Goal: Communication & Community: Ask a question

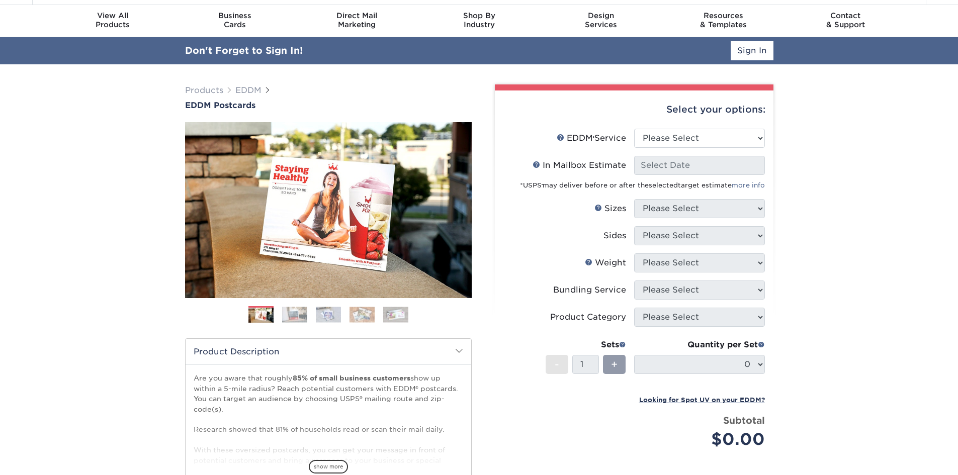
scroll to position [50, 0]
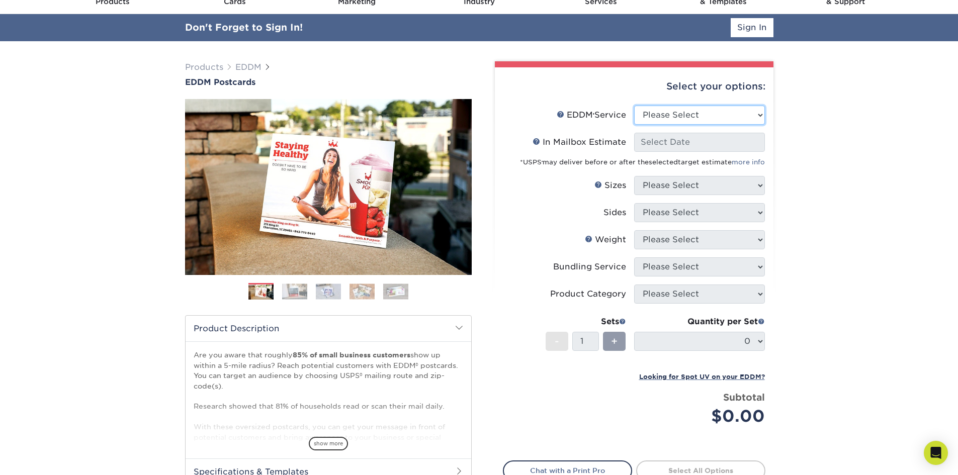
click at [736, 116] on select "Please Select Full Service Print Only" at bounding box center [699, 115] width 131 height 19
select select "full_service"
click at [634, 106] on select "Please Select Full Service Print Only" at bounding box center [699, 115] width 131 height 19
select select "-1"
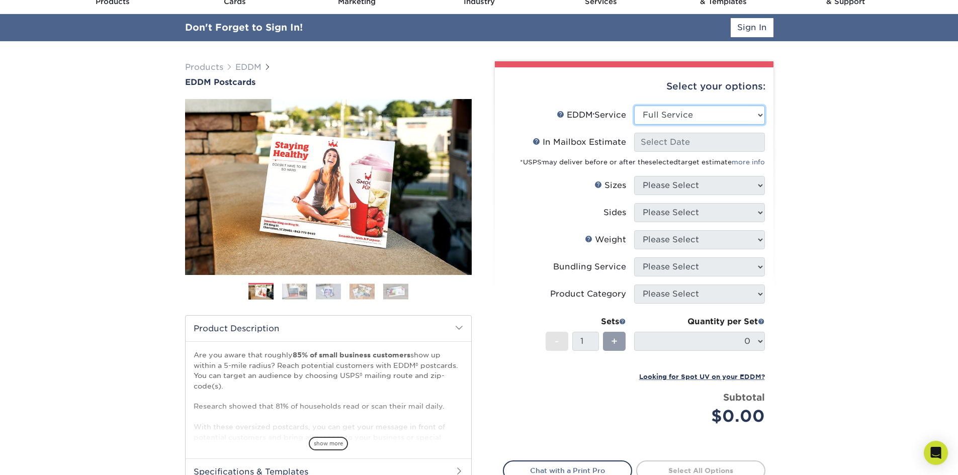
select select "-1"
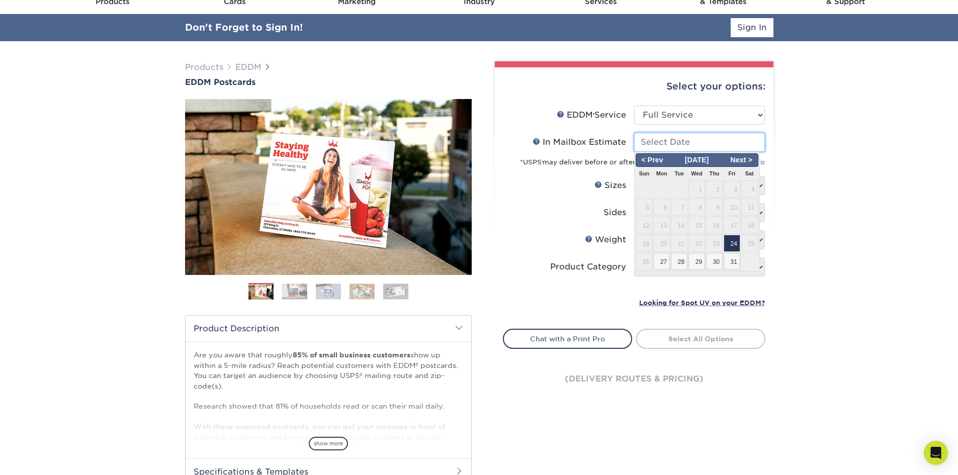
click at [711, 146] on input "In Mailbox Estimate Help In Mailbox Estimate" at bounding box center [699, 142] width 131 height 19
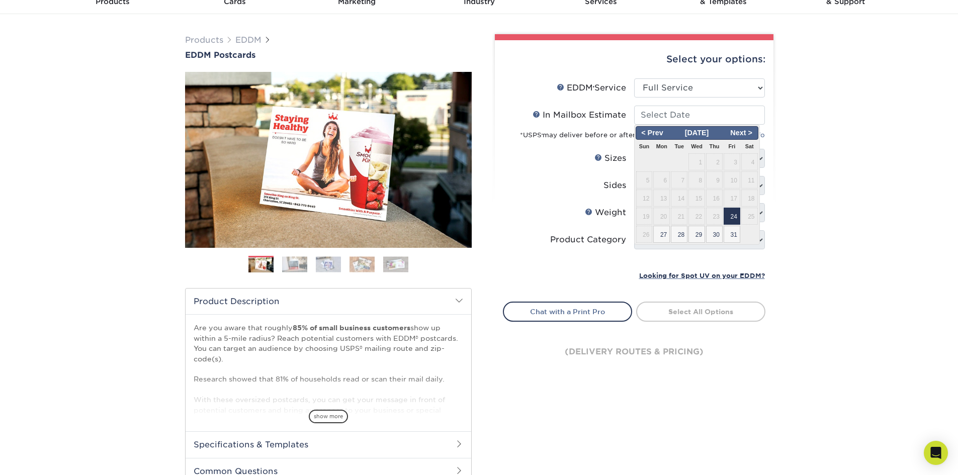
click at [733, 217] on span "24" at bounding box center [732, 216] width 17 height 17
type input "[DATE]"
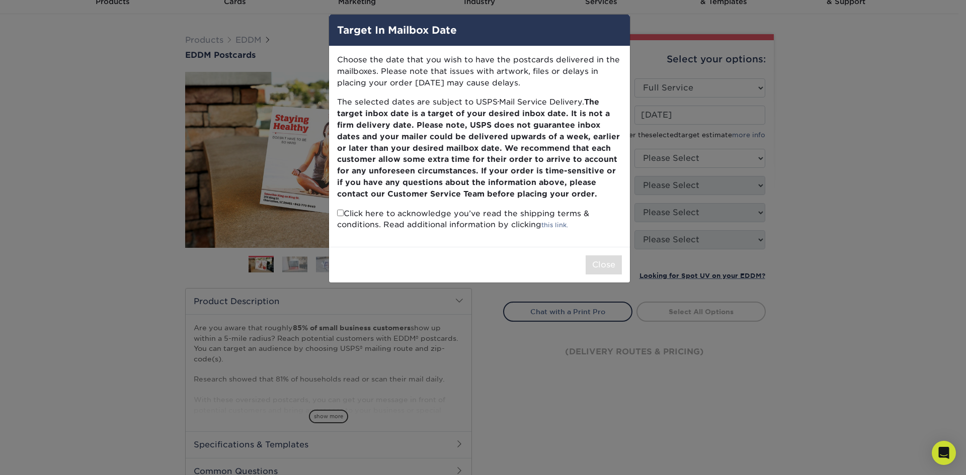
click at [604, 275] on div "Close" at bounding box center [479, 265] width 301 height 36
click at [340, 215] on input "checkbox" at bounding box center [340, 213] width 7 height 7
checkbox input "true"
click at [601, 264] on button "Close" at bounding box center [604, 265] width 36 height 19
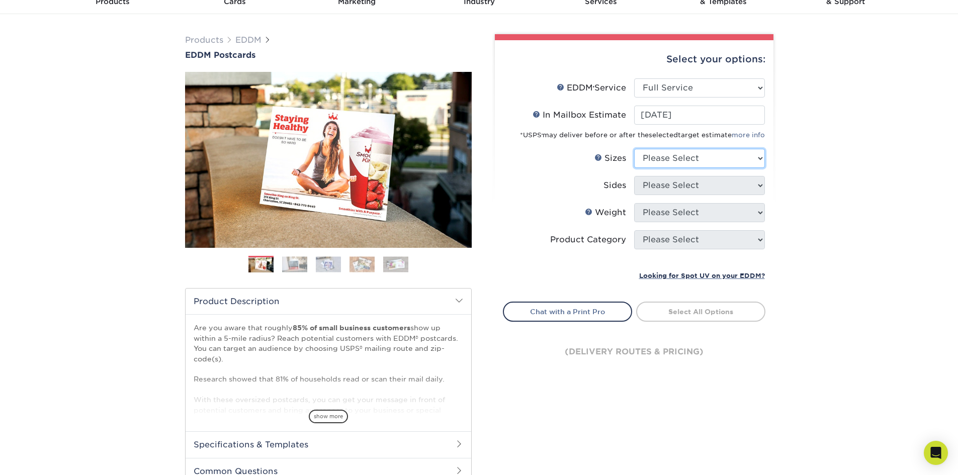
click at [693, 162] on select "Please Select 4.5" x 12" 6" x 12" 6.5" x 8" 6.5" x 9" 6.5" x 12" 7" x 8.5" 8" x…" at bounding box center [699, 158] width 131 height 19
select select "6.50x9.00"
click at [634, 149] on select "Please Select 4.5" x 12" 6" x 12" 6.5" x 8" 6.5" x 9" 6.5" x 12" 7" x 8.5" 8" x…" at bounding box center [699, 158] width 131 height 19
click at [677, 181] on select "Please Select Print Both Sides Print Front Only" at bounding box center [699, 185] width 131 height 19
select select "13abbda7-1d64-4f25-8bb2-c179b224825d"
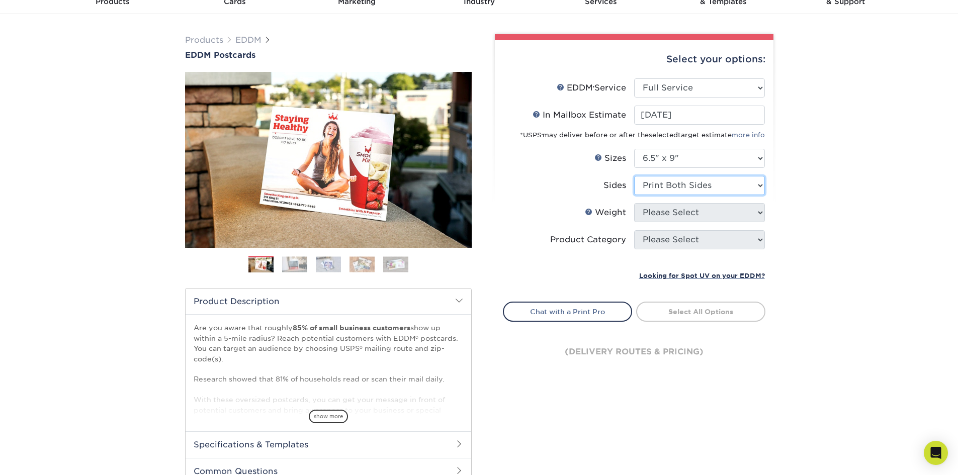
click at [634, 176] on select "Please Select Print Both Sides Print Front Only" at bounding box center [699, 185] width 131 height 19
click at [665, 218] on select "Please Select 16PT 14PT" at bounding box center [699, 212] width 131 height 19
select select "14PT"
click at [634, 203] on select "Please Select 16PT 14PT" at bounding box center [699, 212] width 131 height 19
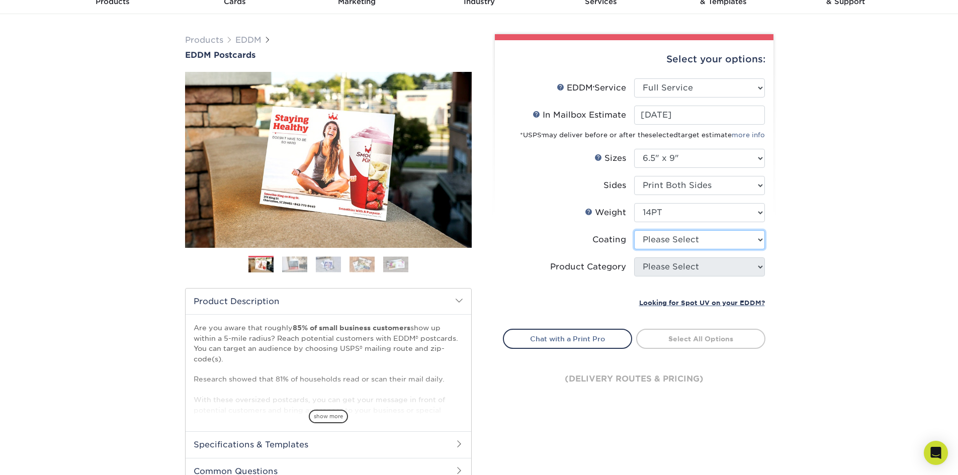
click at [664, 243] on select at bounding box center [699, 239] width 131 height 19
select select "1e8116af-acfc-44b1-83dc-8181aa338834"
click at [634, 230] on select at bounding box center [699, 239] width 131 height 19
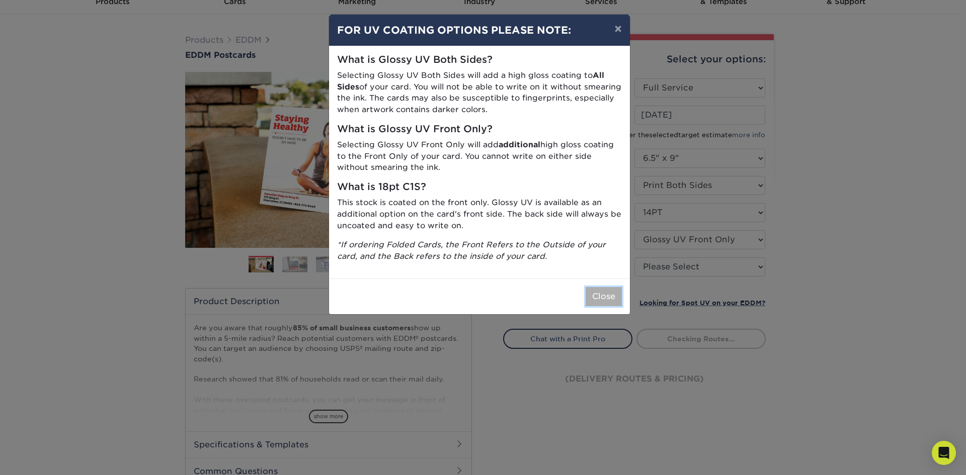
click at [598, 294] on button "Close" at bounding box center [604, 296] width 36 height 19
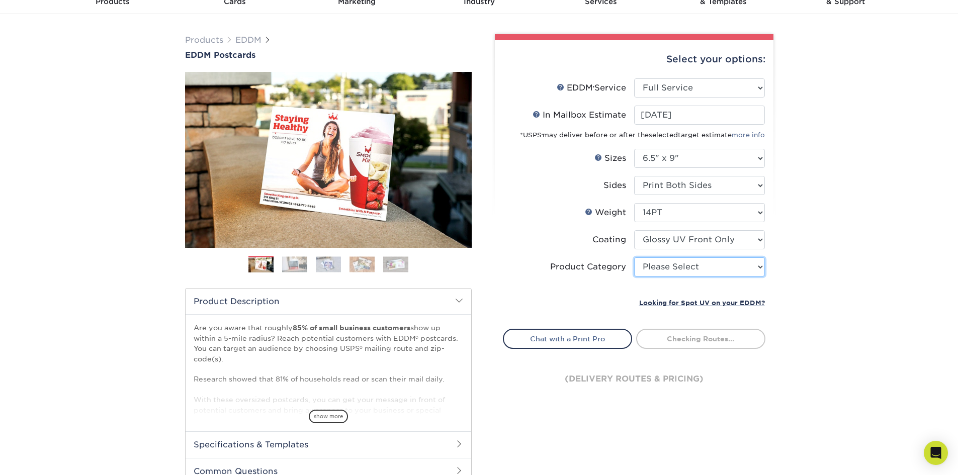
click at [682, 270] on select "Please Select Postcards" at bounding box center [699, 267] width 131 height 19
select select "9b7272e0-d6c8-4c3c-8e97-d3a1bcdab858"
click at [634, 258] on select "Please Select Postcards" at bounding box center [699, 267] width 131 height 19
click at [831, 289] on div "Products EDDM EDDM Postcards Previous Next" at bounding box center [479, 282] width 958 height 537
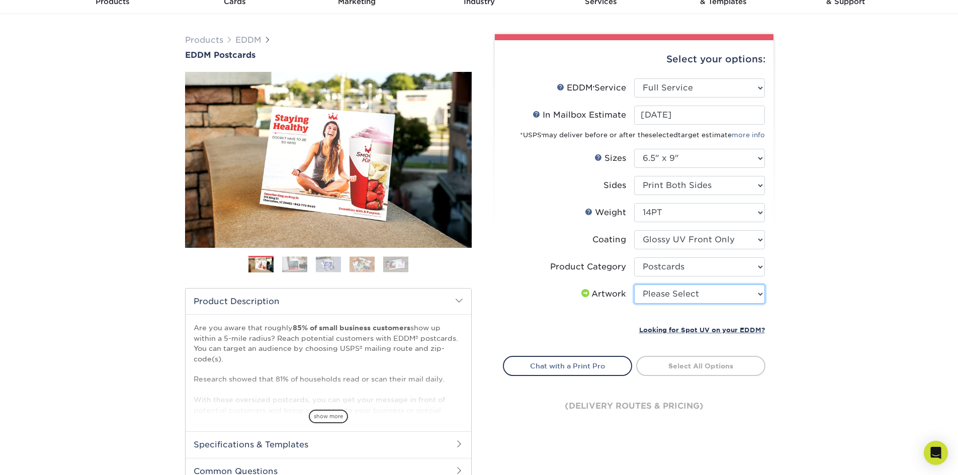
click at [719, 295] on select "Please Select I will upload files I need a design - $150" at bounding box center [699, 294] width 131 height 19
select select "upload"
click at [634, 285] on select "Please Select I will upload files I need a design - $150" at bounding box center [699, 294] width 131 height 19
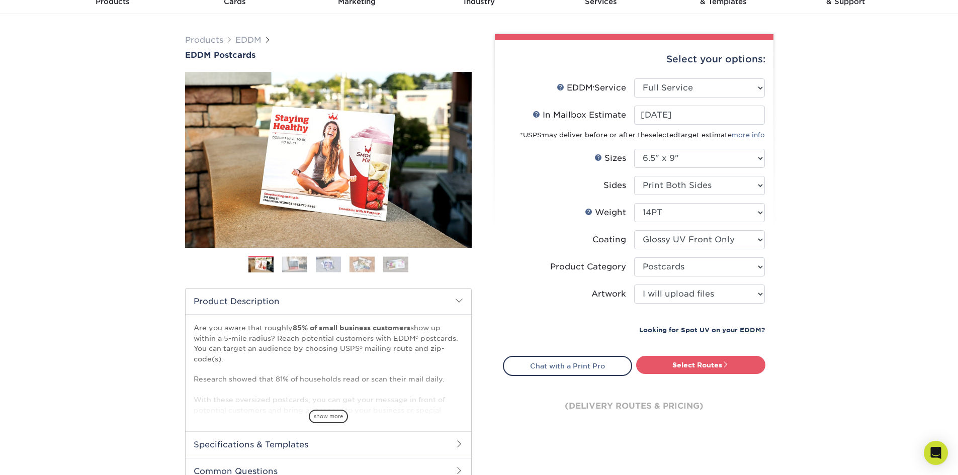
click at [831, 261] on div "Products EDDM EDDM Postcards Previous Next" at bounding box center [479, 282] width 958 height 537
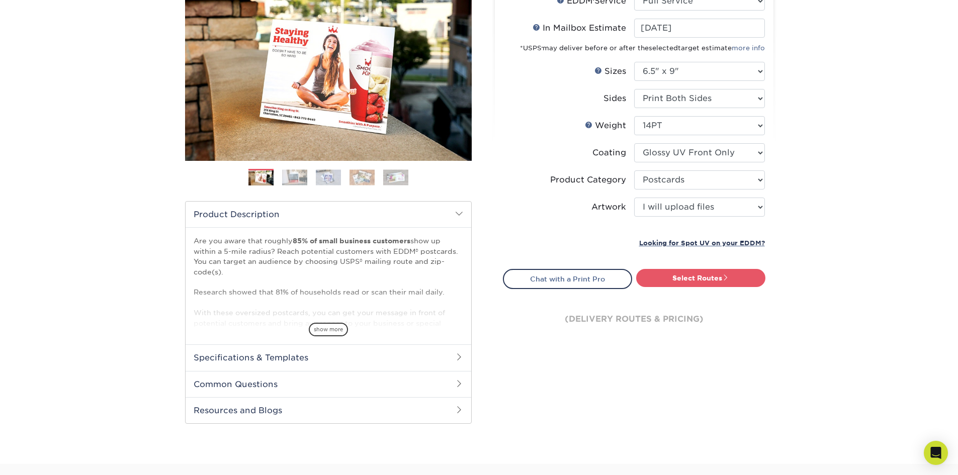
scroll to position [151, 0]
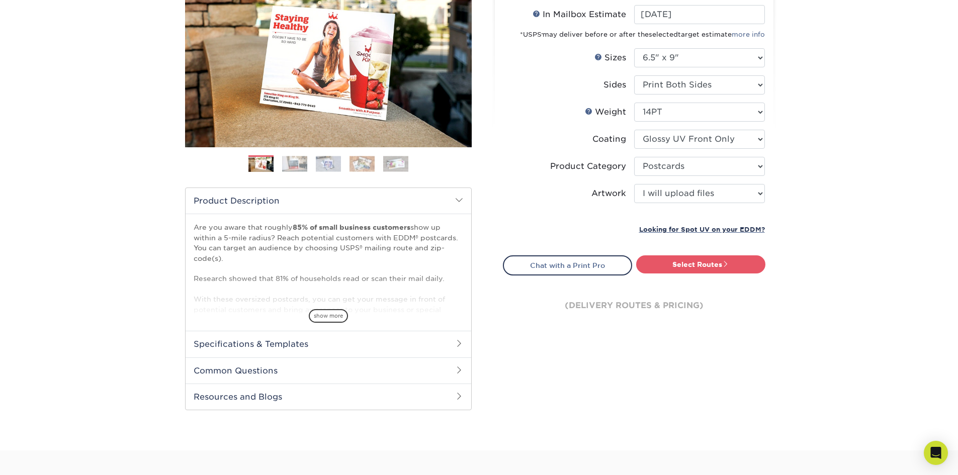
click at [304, 352] on h2 "Specifications & Templates" at bounding box center [329, 344] width 286 height 26
click at [261, 372] on link "See All Sizes" at bounding box center [252, 371] width 42 height 8
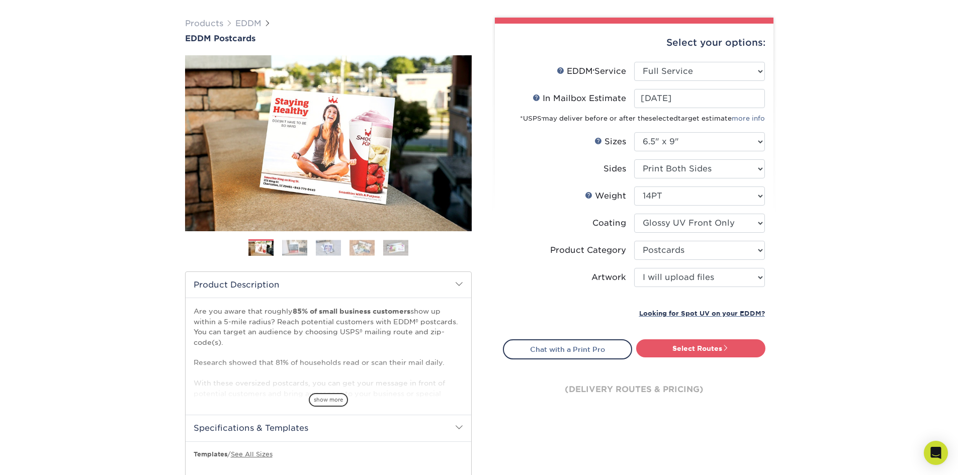
scroll to position [50, 0]
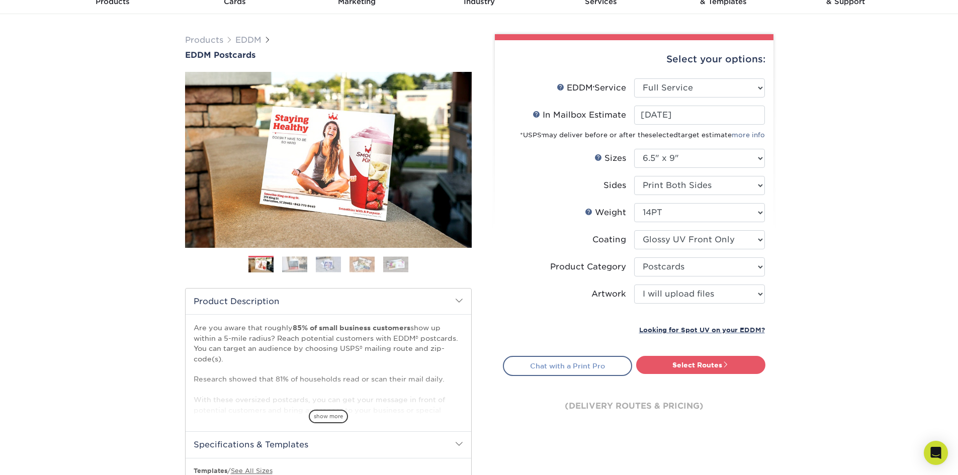
click at [588, 366] on link "Chat with a Print Pro" at bounding box center [567, 366] width 129 height 20
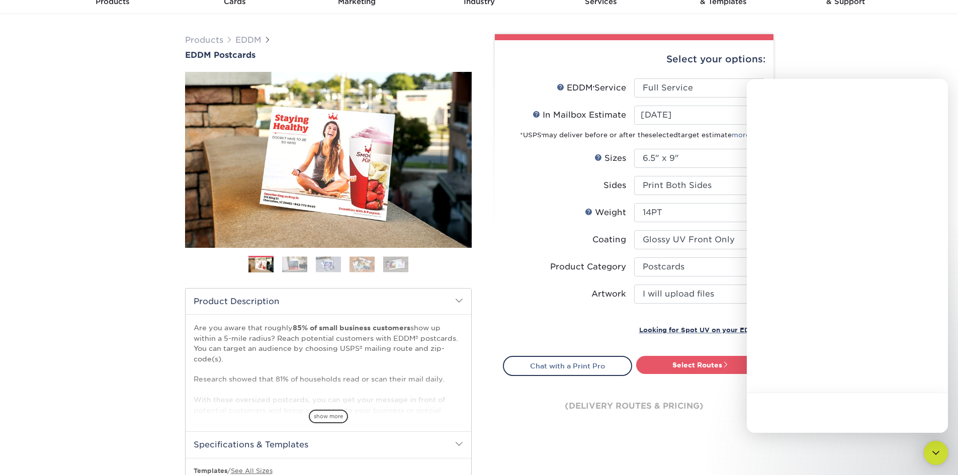
scroll to position [0, 0]
click at [935, 98] on div "Close" at bounding box center [933, 92] width 18 height 18
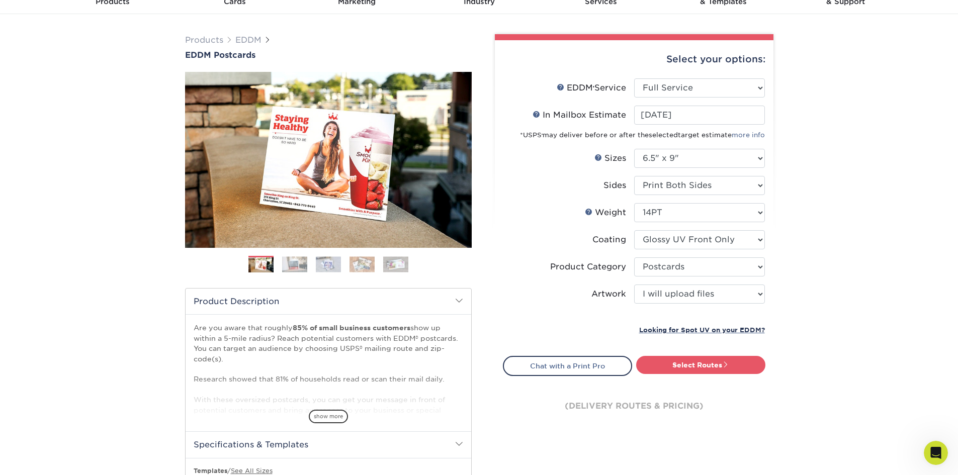
click at [928, 118] on div "Products EDDM EDDM Postcards Previous Next" at bounding box center [479, 299] width 958 height 571
click at [665, 366] on link "Select Routes" at bounding box center [700, 365] width 129 height 18
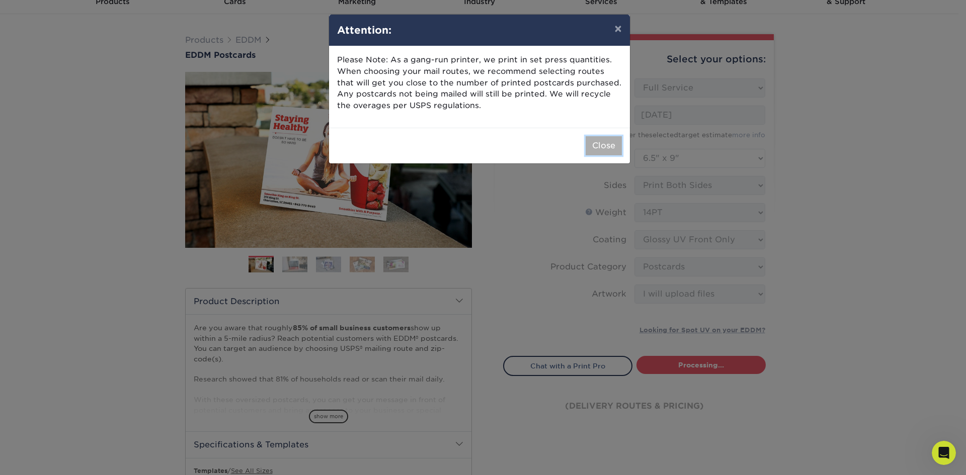
click at [591, 145] on button "Close" at bounding box center [604, 145] width 36 height 19
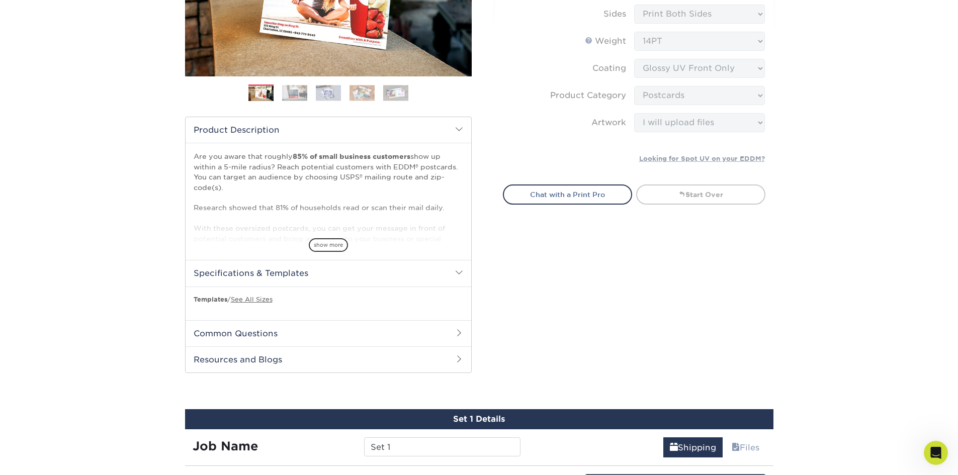
scroll to position [194, 0]
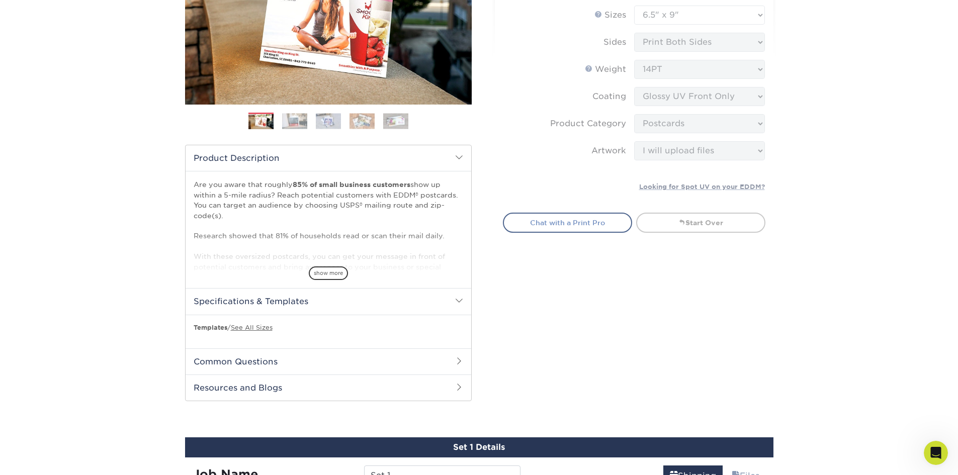
click at [553, 225] on link "Chat with a Print Pro" at bounding box center [567, 223] width 129 height 20
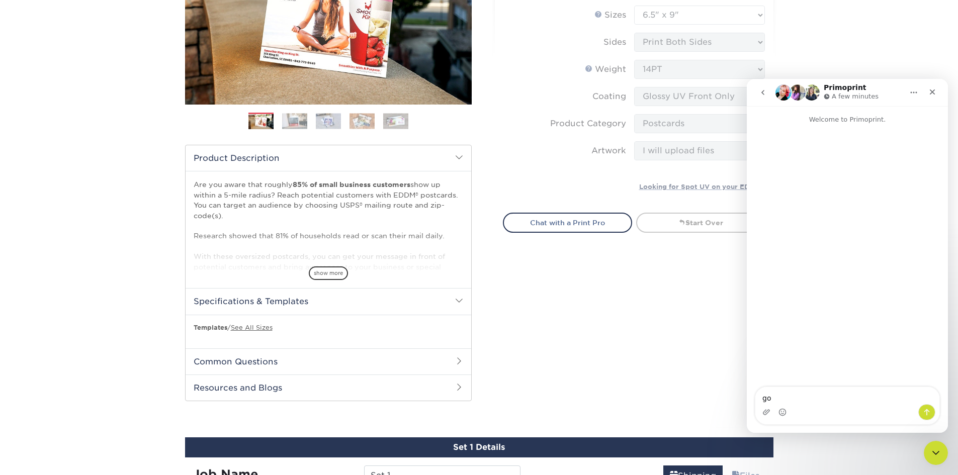
type textarea "g"
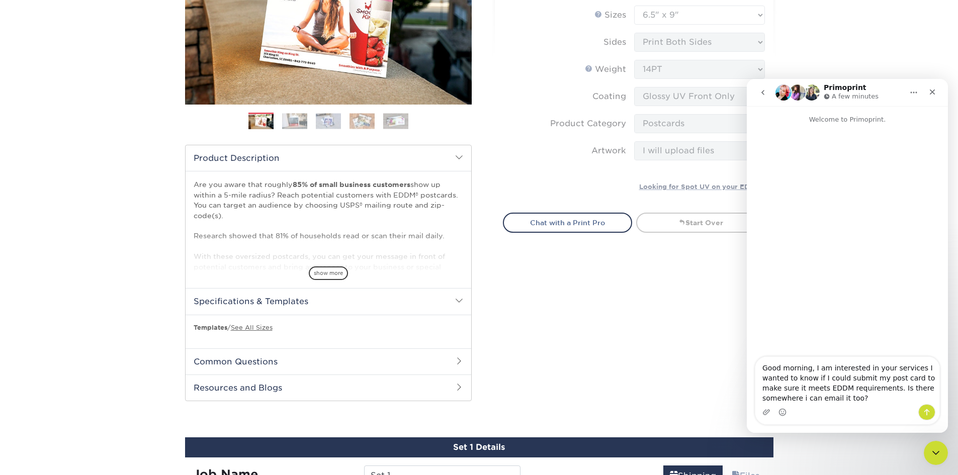
type textarea "Good morning, I am interested in your services I wanted to know if I could subm…"
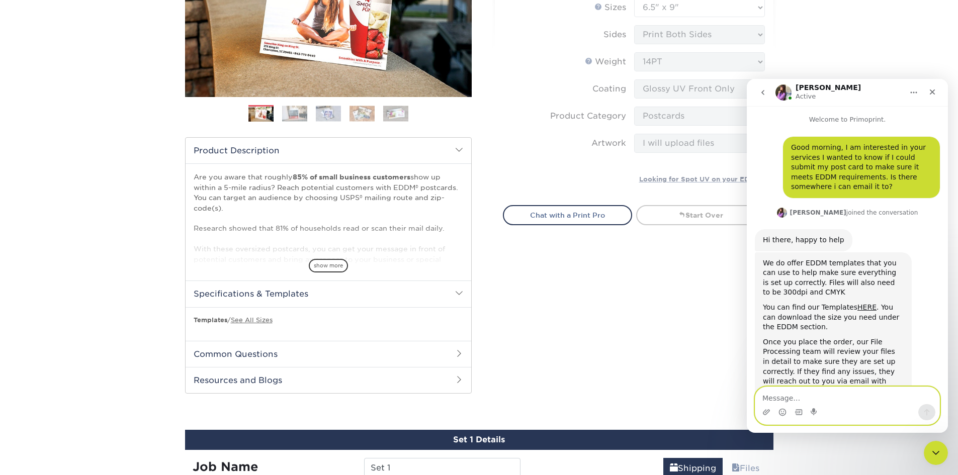
scroll to position [27, 0]
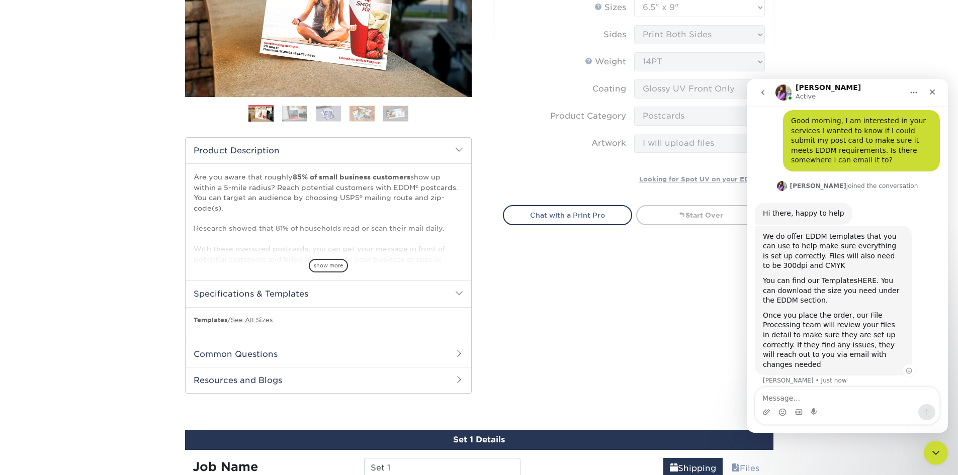
click at [865, 284] on link "HERE" at bounding box center [867, 281] width 19 height 8
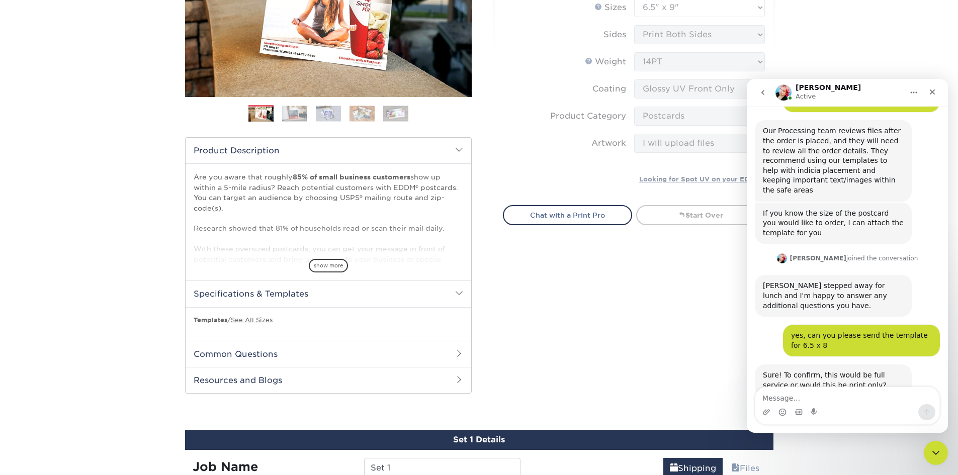
scroll to position [341, 0]
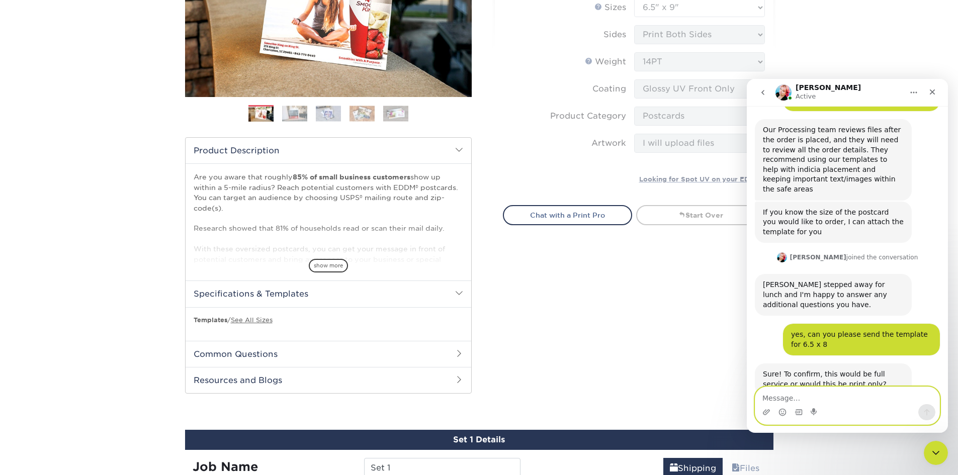
click at [836, 397] on textarea "Message…" at bounding box center [848, 395] width 184 height 17
type textarea "full service"
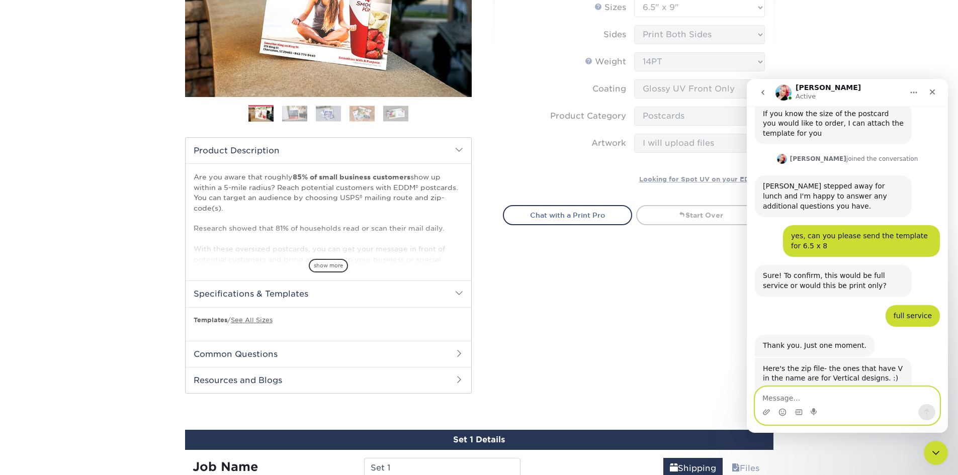
scroll to position [450, 0]
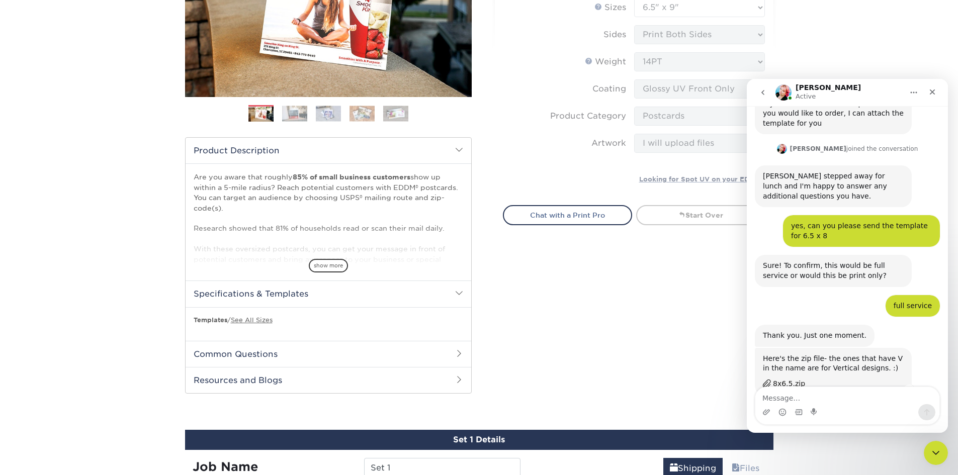
click at [789, 379] on div "8x6.5.zip" at bounding box center [789, 384] width 32 height 11
drag, startPoint x: 828, startPoint y: 397, endPoint x: 821, endPoint y: 392, distance: 9.0
click at [826, 397] on textarea "Message…" at bounding box center [848, 395] width 184 height 17
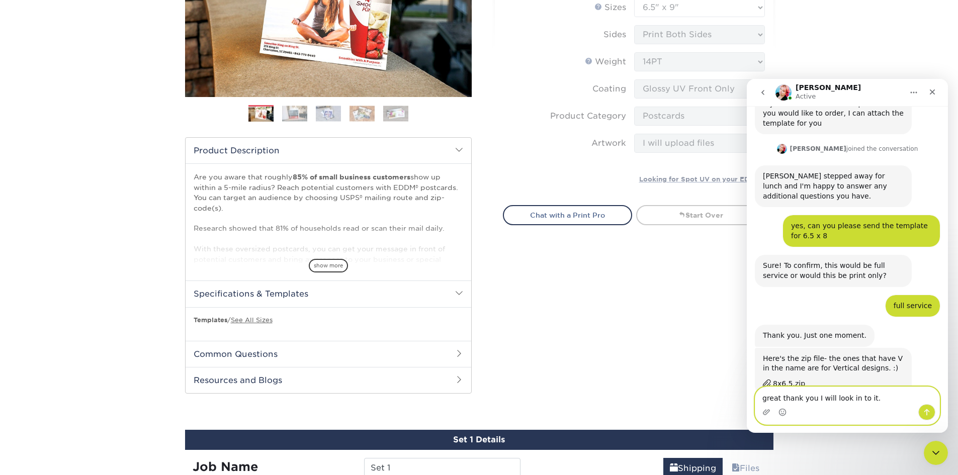
type textarea "great thank you I will look in to it."
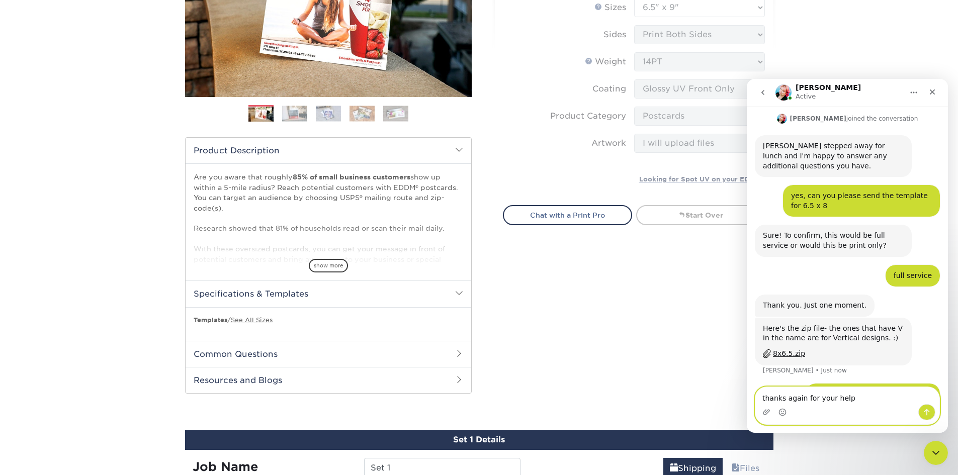
scroll to position [519, 0]
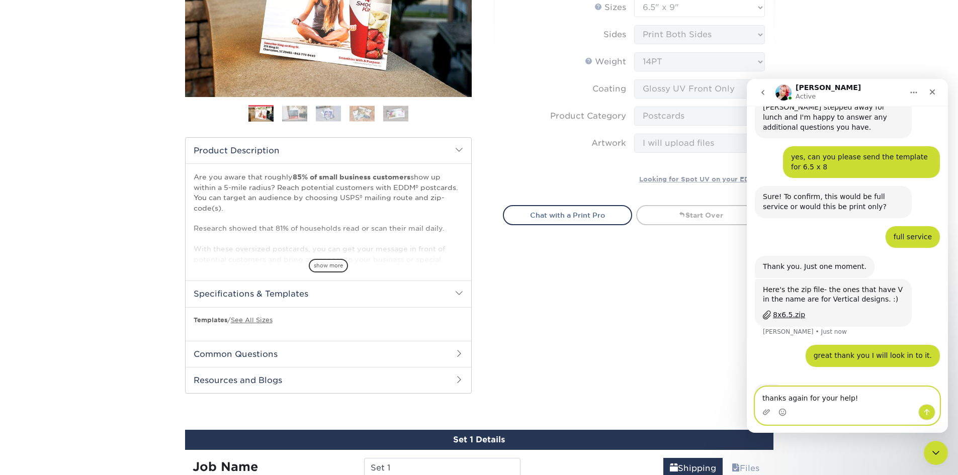
type textarea "thanks again for your help!"
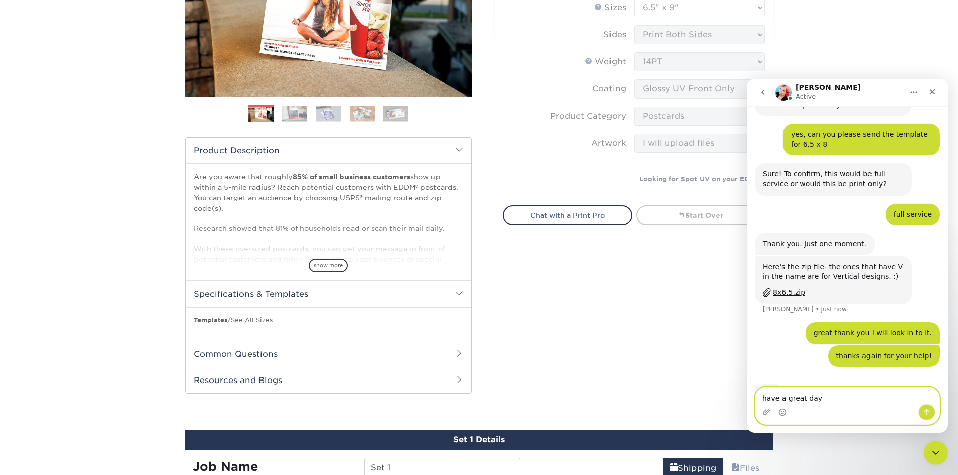
type textarea "have a great day."
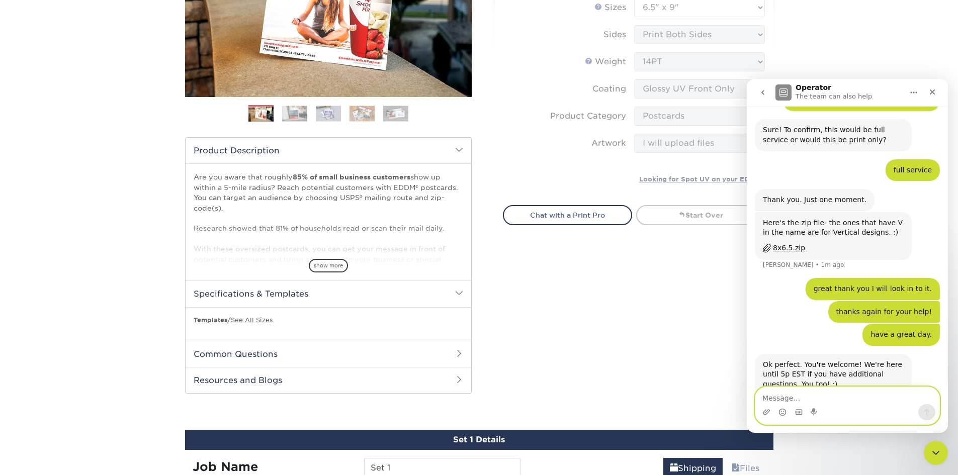
scroll to position [666, 0]
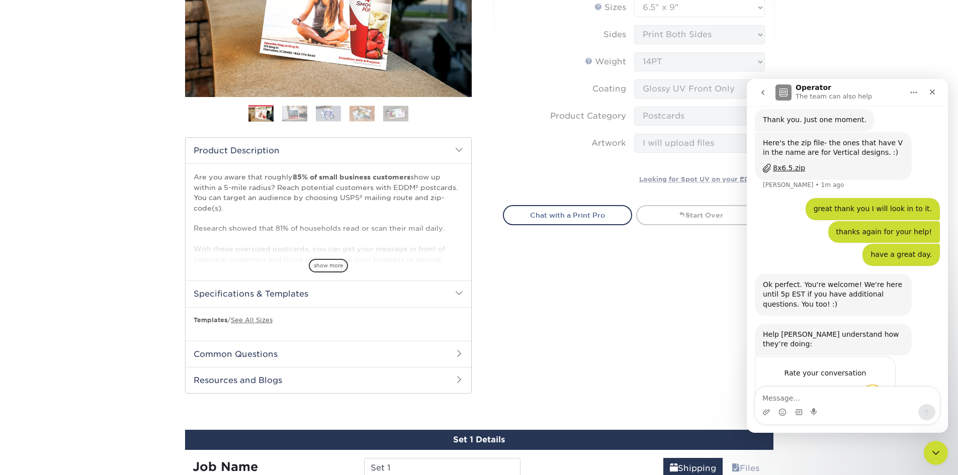
click at [872, 384] on span "Amazing" at bounding box center [873, 393] width 18 height 18
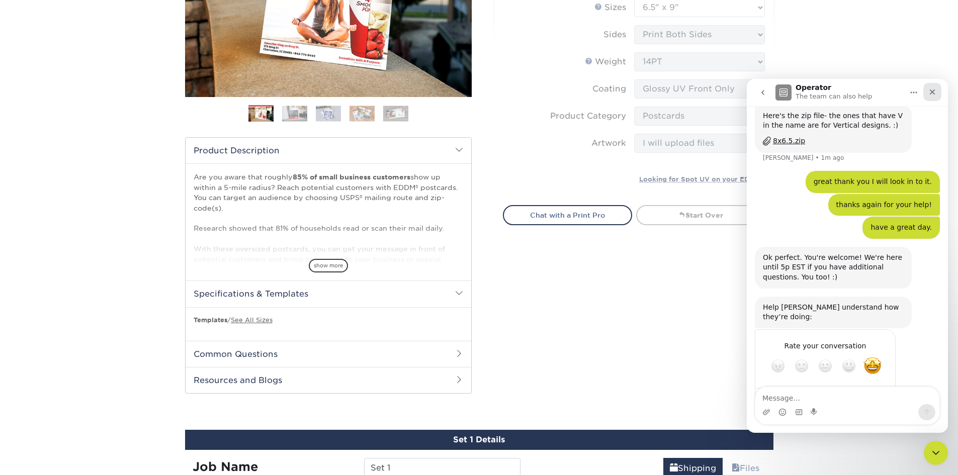
click at [934, 94] on icon "Close" at bounding box center [933, 93] width 6 height 6
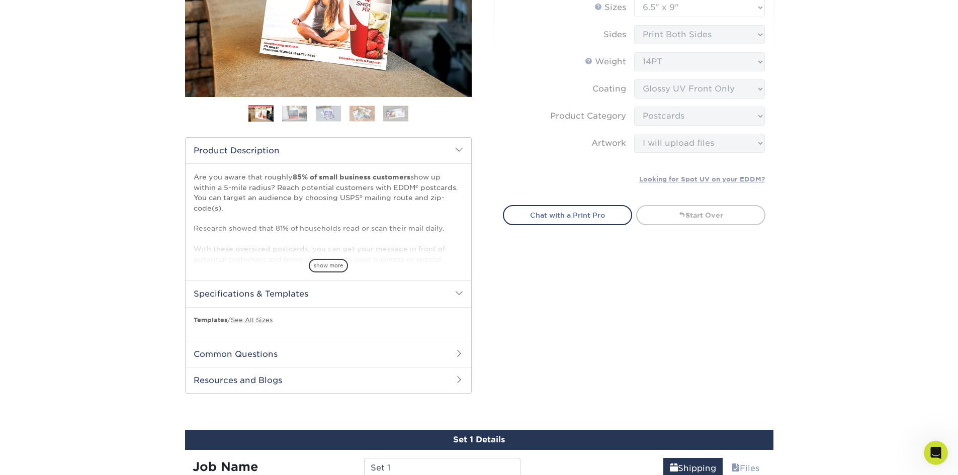
drag, startPoint x: 907, startPoint y: 141, endPoint x: 820, endPoint y: 156, distance: 87.8
click at [906, 143] on div "Products EDDM EDDM Postcards Previous Next" at bounding box center [479, 280] width 958 height 834
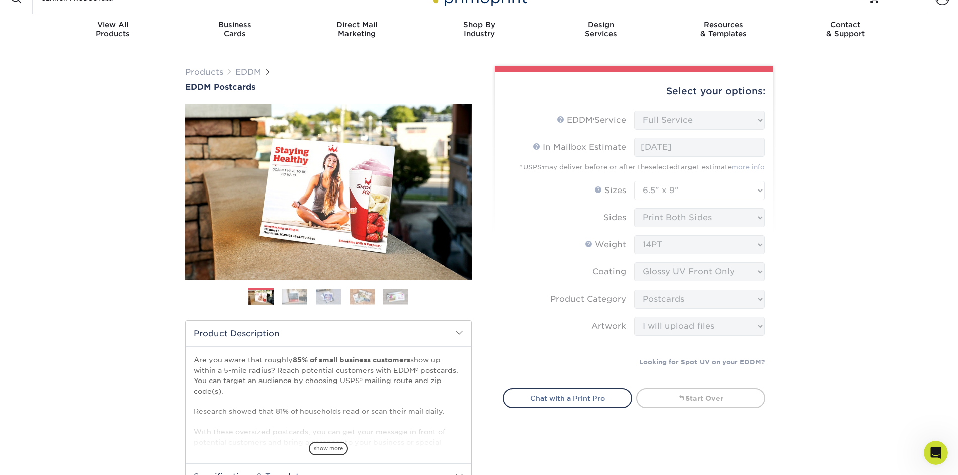
scroll to position [0, 0]
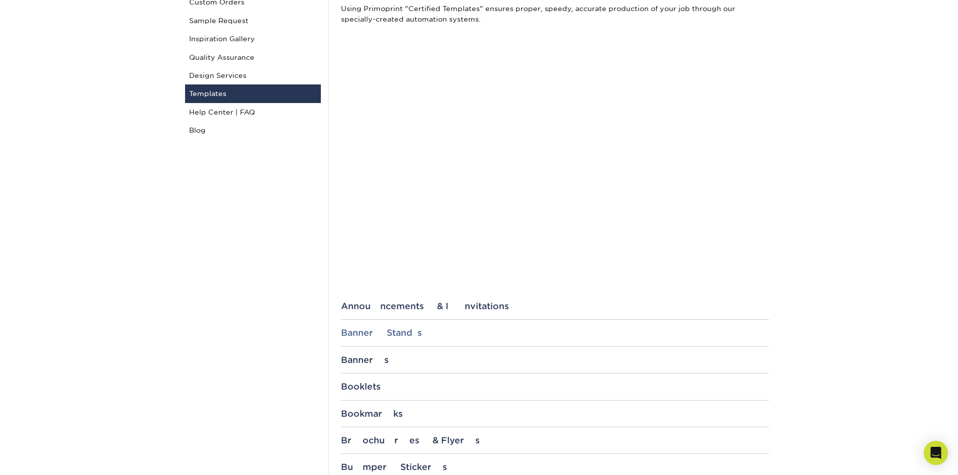
scroll to position [151, 0]
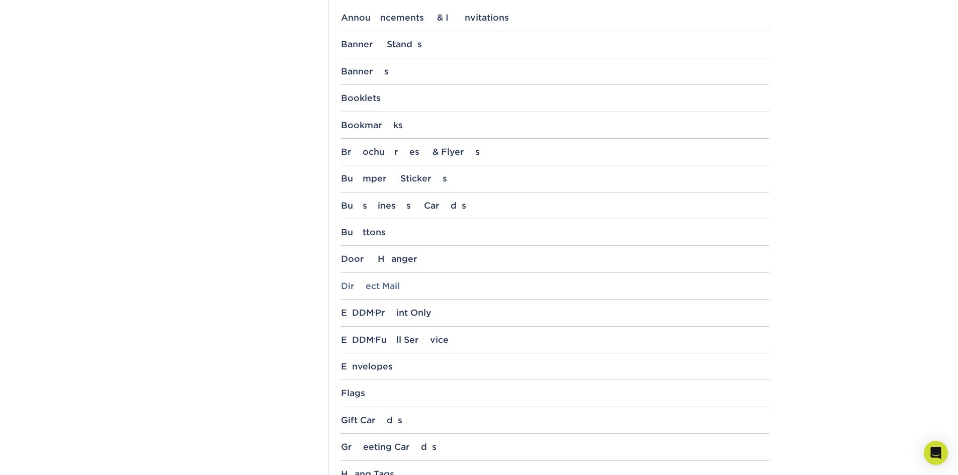
scroll to position [453, 0]
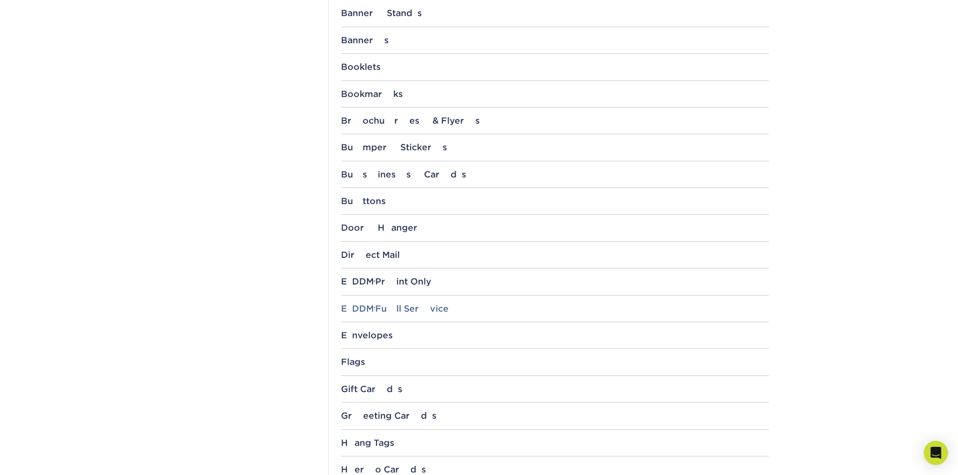
click at [419, 313] on div "EDDM ® Full Service" at bounding box center [555, 309] width 428 height 10
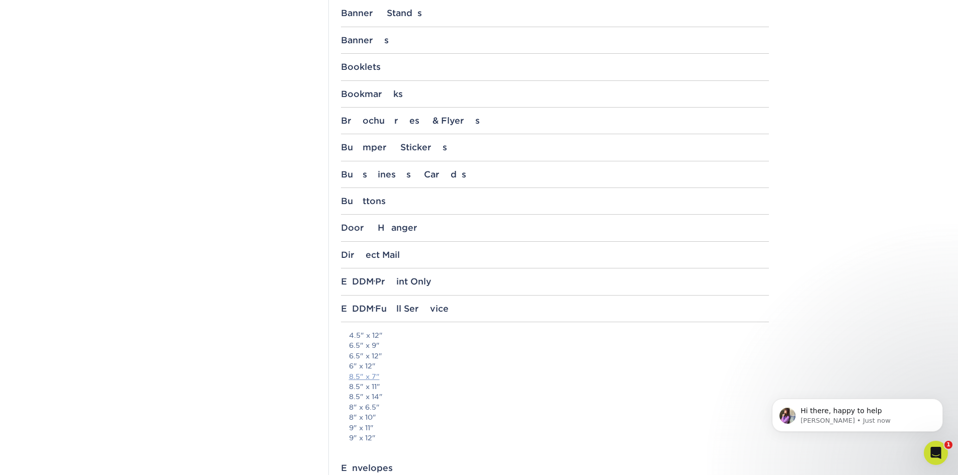
scroll to position [0, 0]
click at [370, 349] on link "6.5" x 9"" at bounding box center [364, 346] width 31 height 8
click at [846, 412] on span "Hi there, happy to help" at bounding box center [841, 411] width 81 height 8
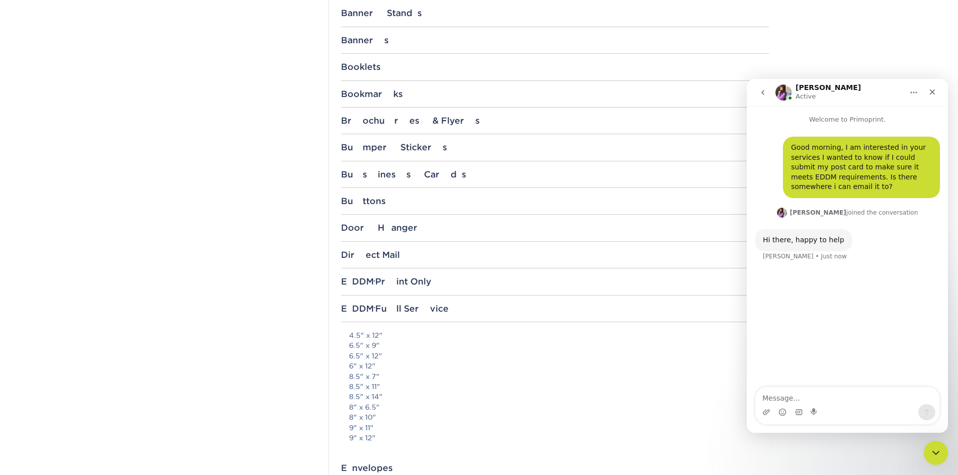
click at [609, 378] on p "4.5" x 12" 6.5" x 9" 6.5" x 12" 6" x 12" 8.5" x 7" 8.5" x 11" 8.5" x 14" 8" x 6…" at bounding box center [559, 386] width 420 height 113
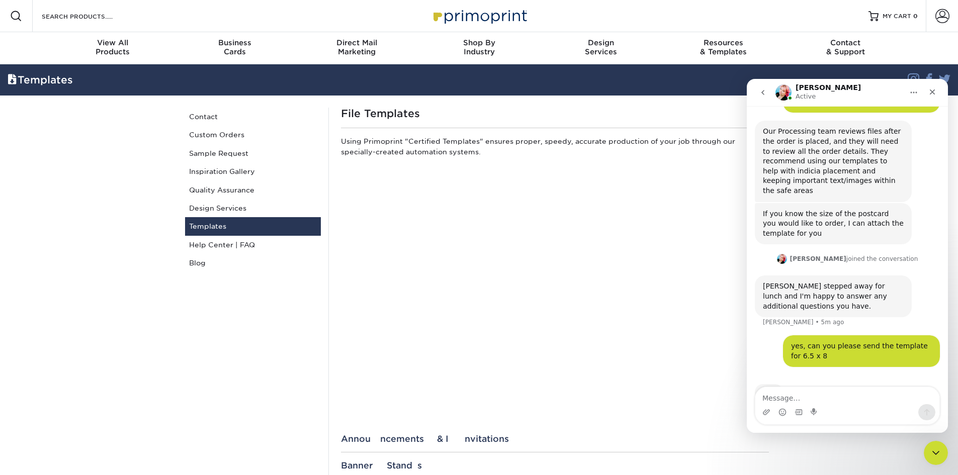
scroll to position [330, 0]
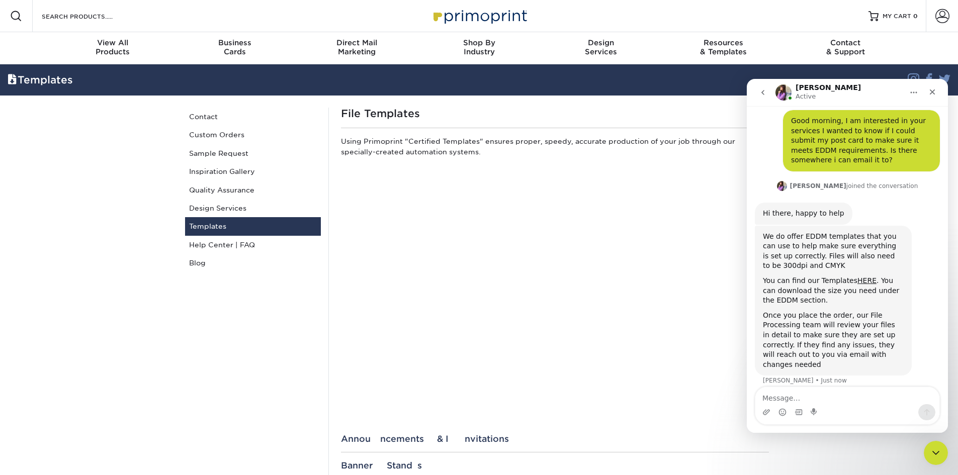
scroll to position [50, 0]
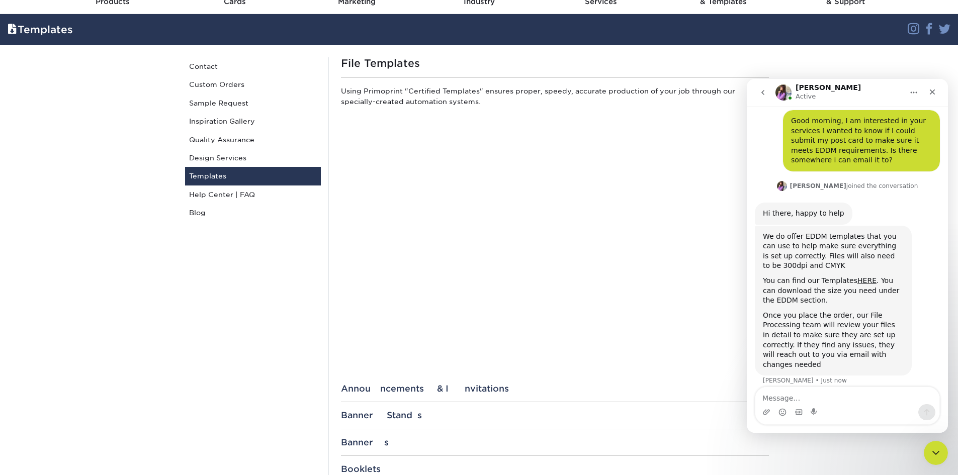
click at [814, 396] on textarea "Message…" at bounding box center [848, 395] width 184 height 17
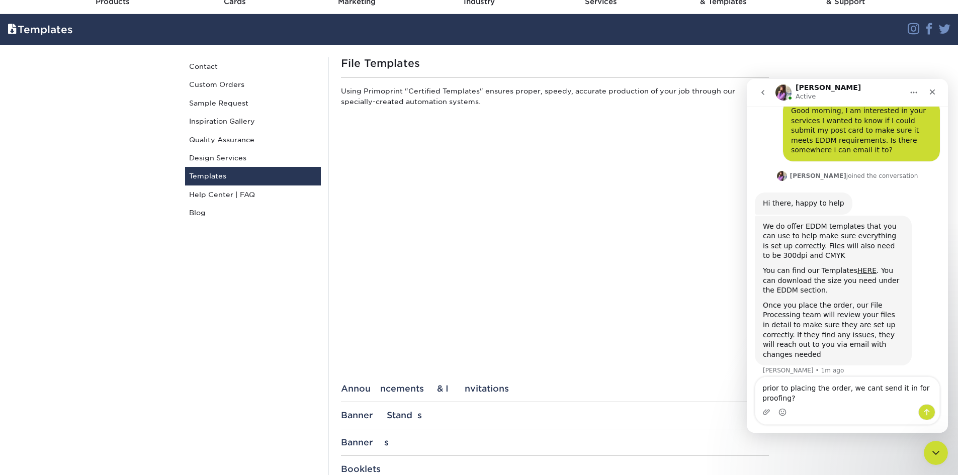
type textarea "prior to placing the order, we cant send it in for proofing?"
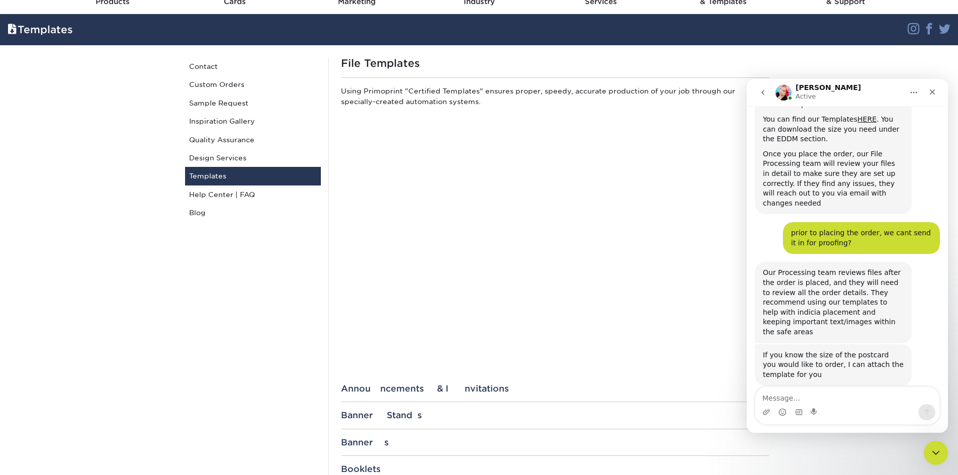
scroll to position [251, 0]
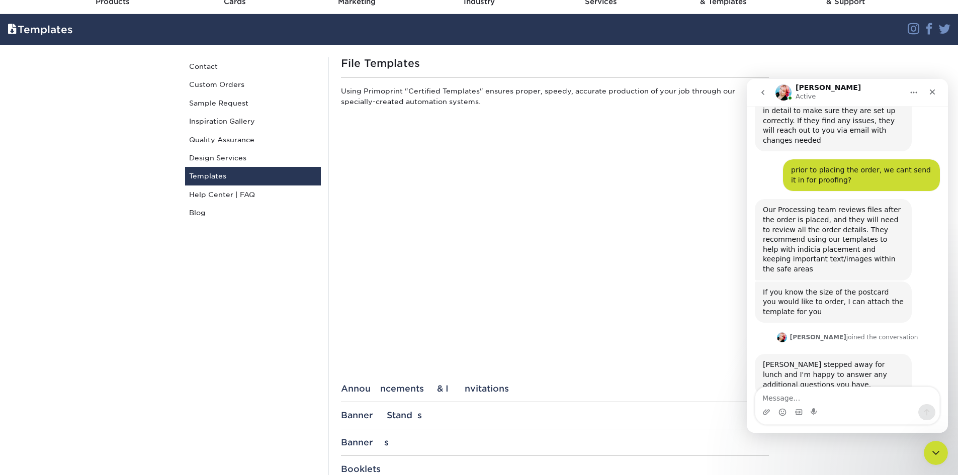
click at [835, 396] on textarea "Message…" at bounding box center [848, 395] width 184 height 17
click at [796, 400] on textarea "Message…" at bounding box center [848, 395] width 184 height 17
type textarea "yes, can you please send the template for 6.5 x 8"
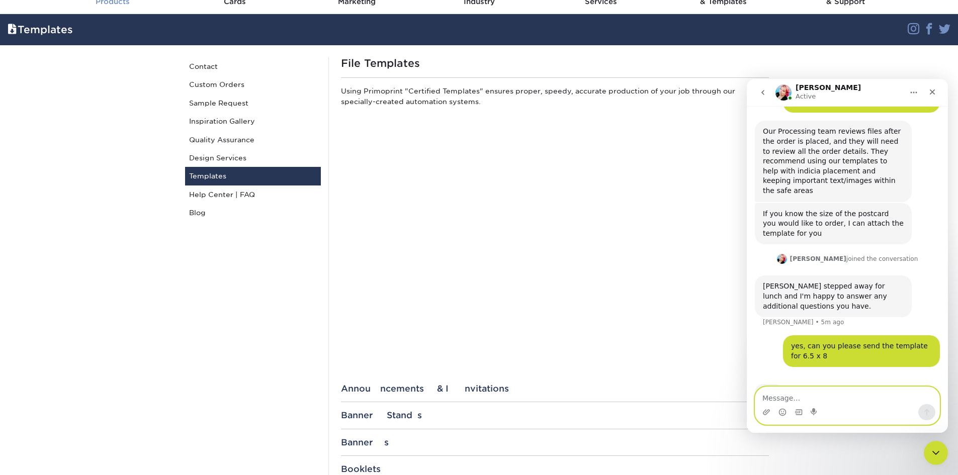
scroll to position [330, 0]
